Goal: Information Seeking & Learning: Learn about a topic

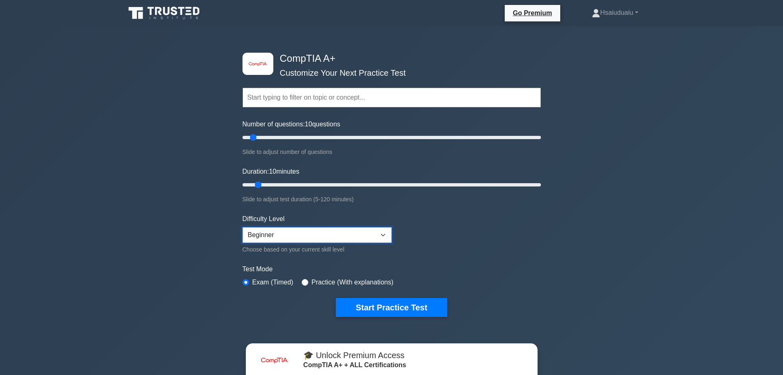
drag, startPoint x: 321, startPoint y: 236, endPoint x: 316, endPoint y: 238, distance: 5.5
click at [321, 236] on select "Beginner Intermediate Expert" at bounding box center [317, 235] width 149 height 16
select select "intermediate"
click at [243, 227] on select "Beginner Intermediate Expert" at bounding box center [317, 235] width 149 height 16
type input "15"
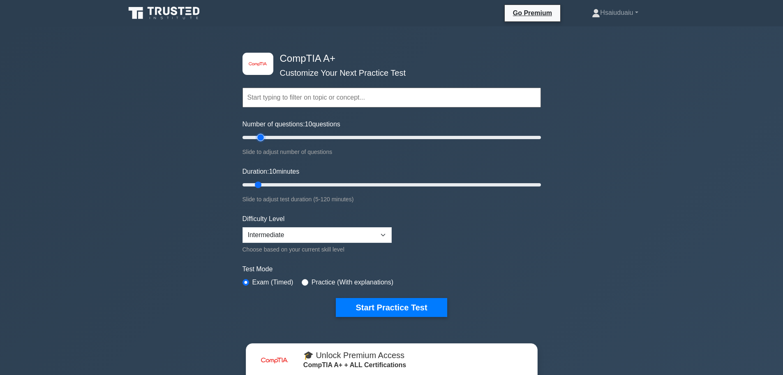
click at [264, 139] on input "Number of questions: 10 questions" at bounding box center [392, 137] width 299 height 10
click at [388, 312] on button "Start Practice Test" at bounding box center [391, 307] width 111 height 19
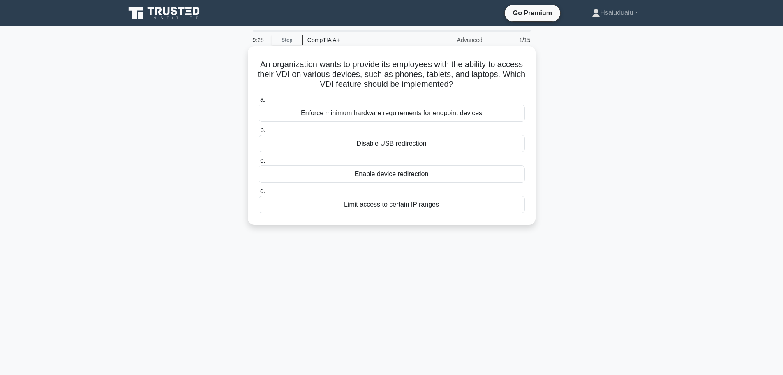
click at [401, 114] on div "Enforce minimum hardware requirements for endpoint devices" at bounding box center [392, 112] width 266 height 17
click at [259, 102] on input "a. Enforce minimum hardware requirements for endpoint devices" at bounding box center [259, 99] width 0 height 5
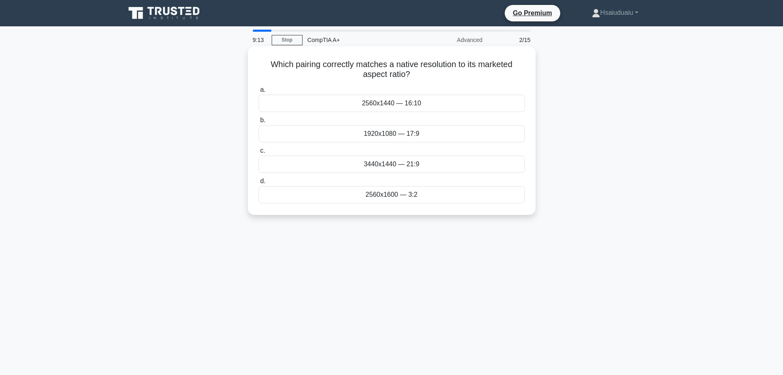
click at [438, 168] on div "3440x1440 — 21:9" at bounding box center [392, 163] width 266 height 17
click at [259, 153] on input "c. 3440x1440 — 21:9" at bounding box center [259, 150] width 0 height 5
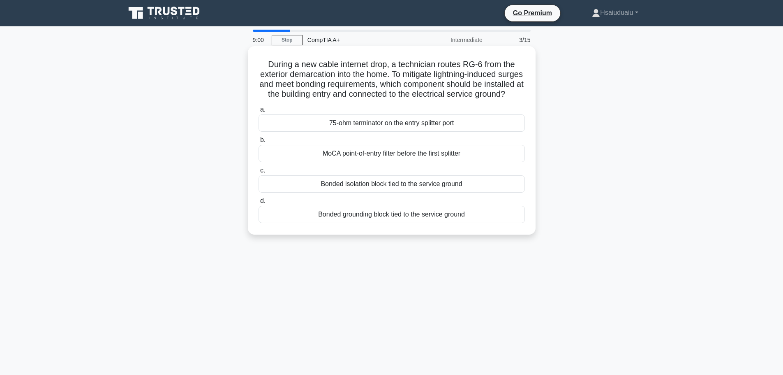
click at [412, 162] on div "MoCA point-of-entry filter before the first splitter" at bounding box center [392, 153] width 266 height 17
click at [259, 143] on input "b. MoCA point-of-entry filter before the first splitter" at bounding box center [259, 139] width 0 height 5
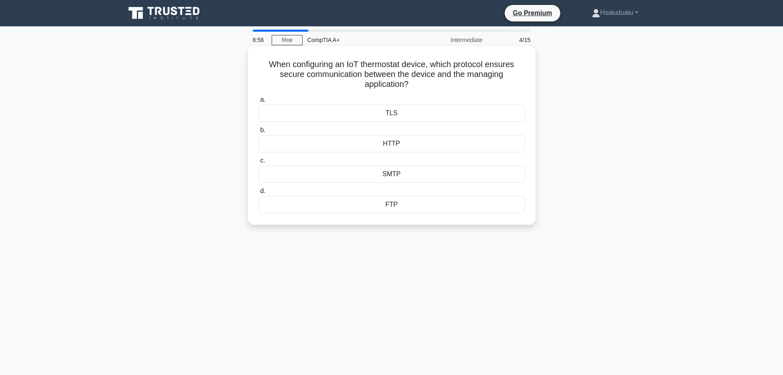
click at [398, 145] on div "HTTP" at bounding box center [392, 143] width 266 height 17
click at [259, 133] on input "b. HTTP" at bounding box center [259, 129] width 0 height 5
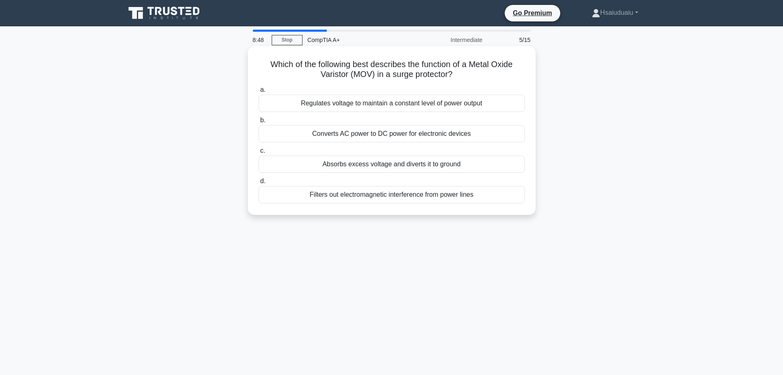
click at [382, 169] on div "Absorbs excess voltage and diverts it to ground" at bounding box center [392, 163] width 266 height 17
click at [259, 153] on input "c. Absorbs excess voltage and diverts it to ground" at bounding box center [259, 150] width 0 height 5
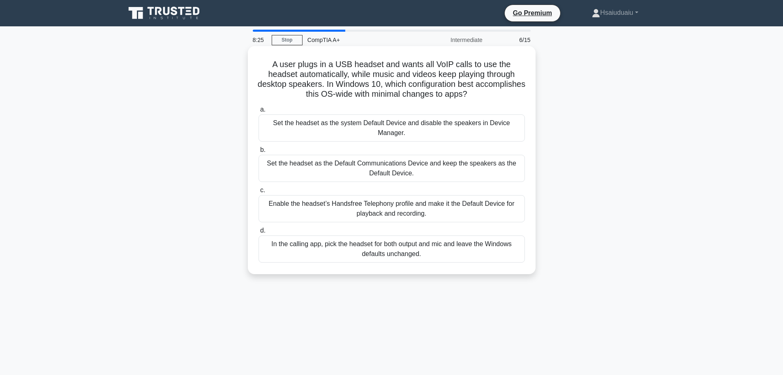
click at [462, 249] on div "In the calling app, pick the headset for both output and mic and leave the Wind…" at bounding box center [392, 248] width 266 height 27
click at [259, 233] on input "d. In the calling app, pick the headset for both output and mic and leave the W…" at bounding box center [259, 230] width 0 height 5
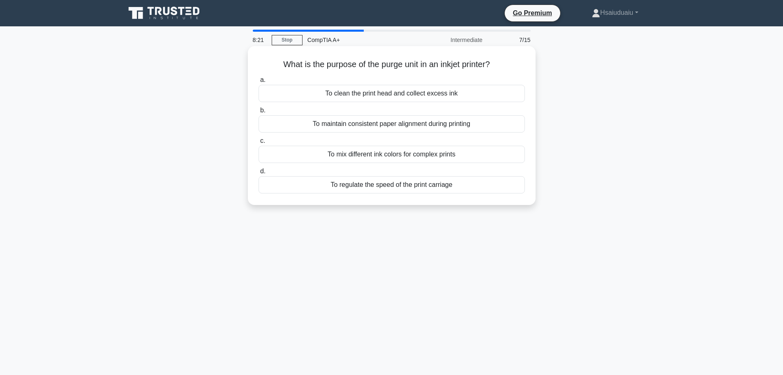
click at [418, 92] on div "To clean the print head and collect excess ink" at bounding box center [392, 93] width 266 height 17
click at [259, 83] on input "a. To clean the print head and collect excess ink" at bounding box center [259, 79] width 0 height 5
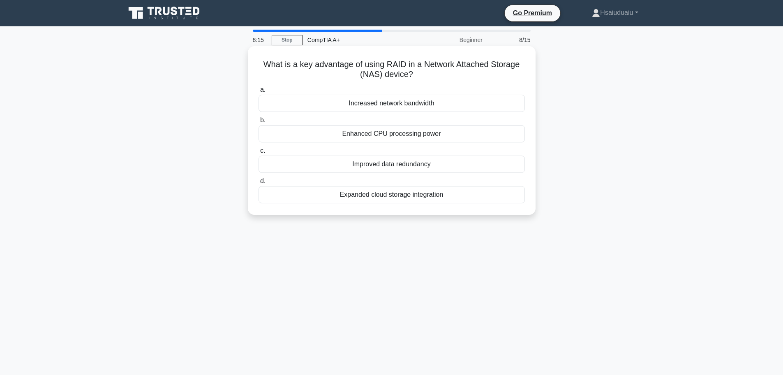
click at [405, 165] on div "Improved data redundancy" at bounding box center [392, 163] width 266 height 17
click at [259, 153] on input "c. Improved data redundancy" at bounding box center [259, 150] width 0 height 5
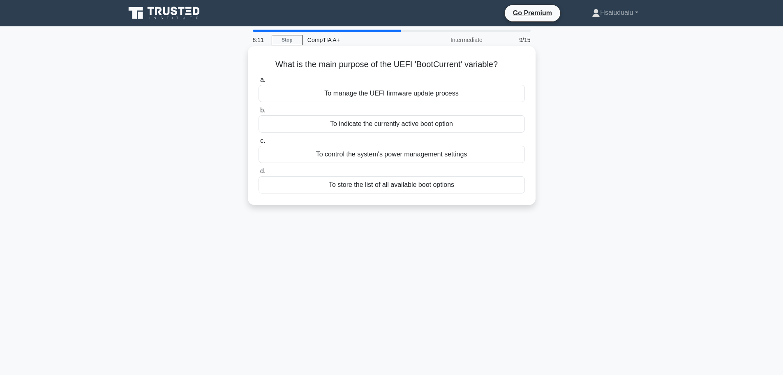
click at [436, 127] on div "To indicate the currently active boot option" at bounding box center [392, 123] width 266 height 17
click at [259, 113] on input "b. To indicate the currently active boot option" at bounding box center [259, 110] width 0 height 5
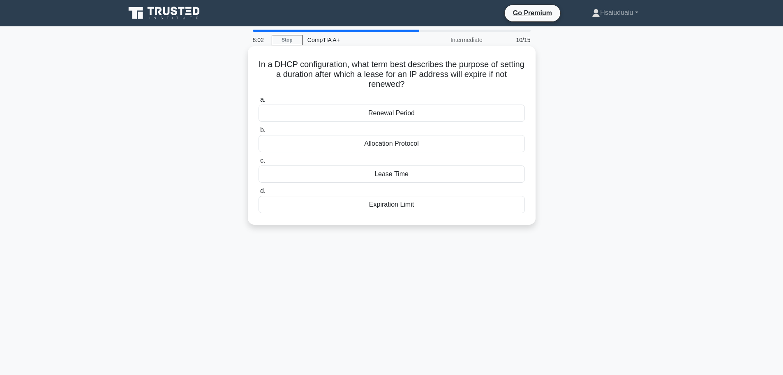
click at [388, 116] on div "Renewal Period" at bounding box center [392, 112] width 266 height 17
click at [259, 102] on input "a. Renewal Period" at bounding box center [259, 99] width 0 height 5
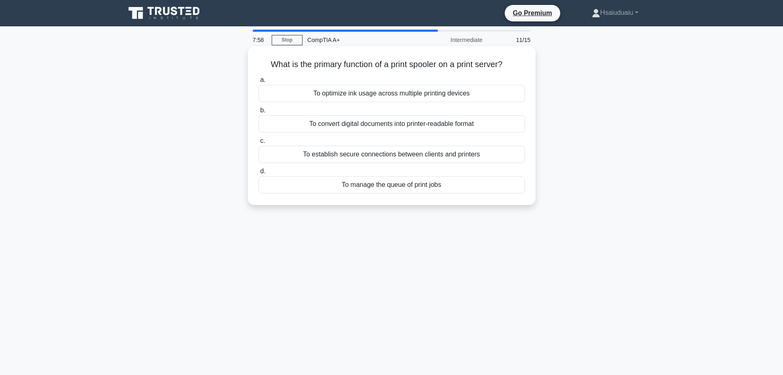
click at [378, 190] on div "To manage the queue of print jobs" at bounding box center [392, 184] width 266 height 17
click at [259, 174] on input "d. To manage the queue of print jobs" at bounding box center [259, 171] width 0 height 5
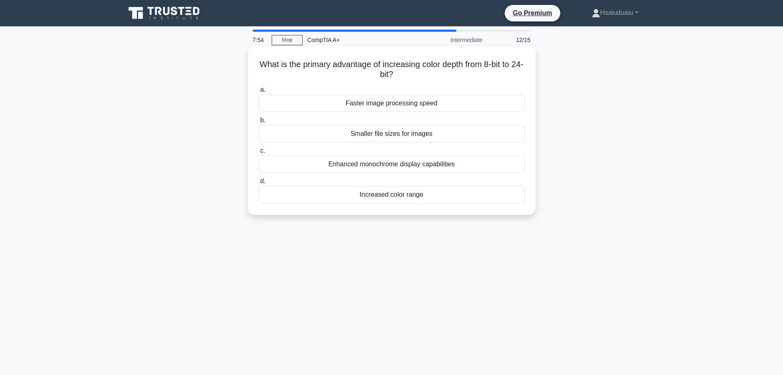
click at [411, 197] on div "Increased color range" at bounding box center [392, 194] width 266 height 17
click at [259, 184] on input "d. Increased color range" at bounding box center [259, 180] width 0 height 5
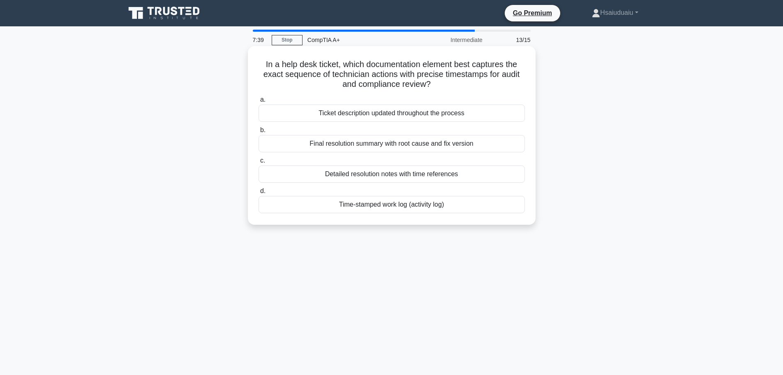
click at [368, 178] on div "Detailed resolution notes with time references" at bounding box center [392, 173] width 266 height 17
click at [259, 163] on input "c. Detailed resolution notes with time references" at bounding box center [259, 160] width 0 height 5
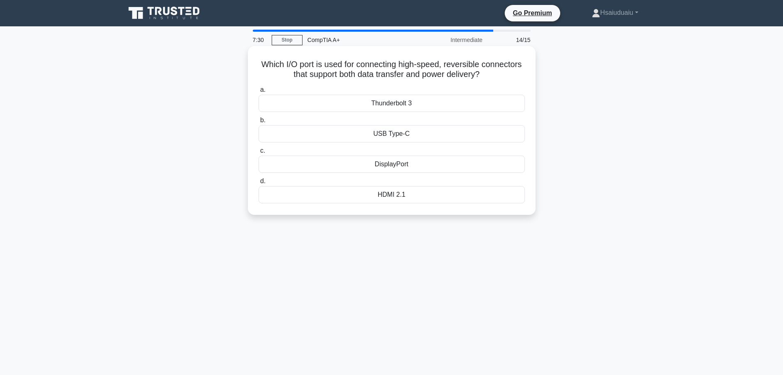
click at [396, 133] on div "USB Type-C" at bounding box center [392, 133] width 266 height 17
click at [259, 123] on input "b. USB Type-C" at bounding box center [259, 120] width 0 height 5
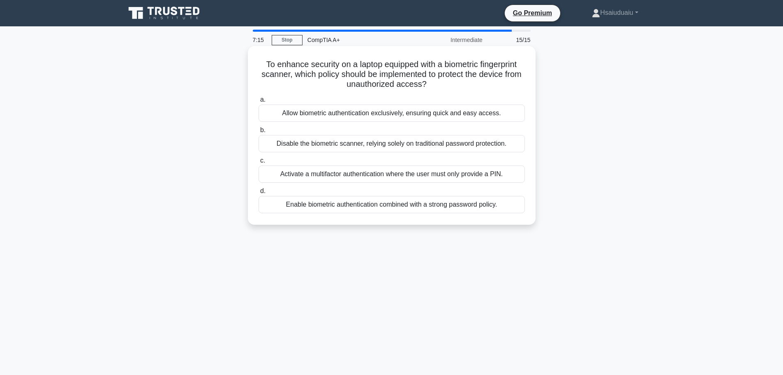
click at [364, 208] on div "Enable biometric authentication combined with a strong password policy." at bounding box center [392, 204] width 266 height 17
click at [259, 194] on input "d. Enable biometric authentication combined with a strong password policy." at bounding box center [259, 190] width 0 height 5
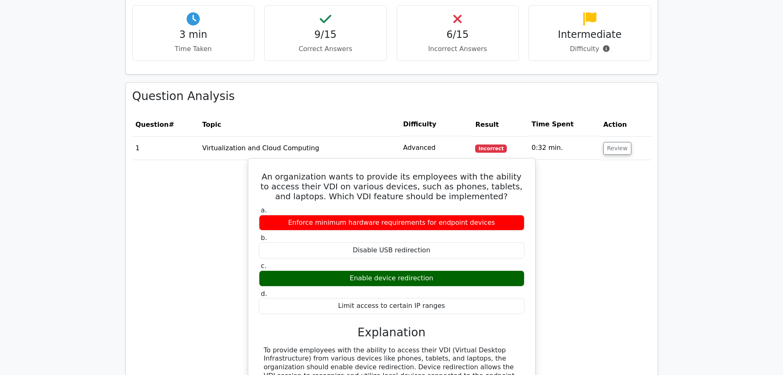
scroll to position [781, 0]
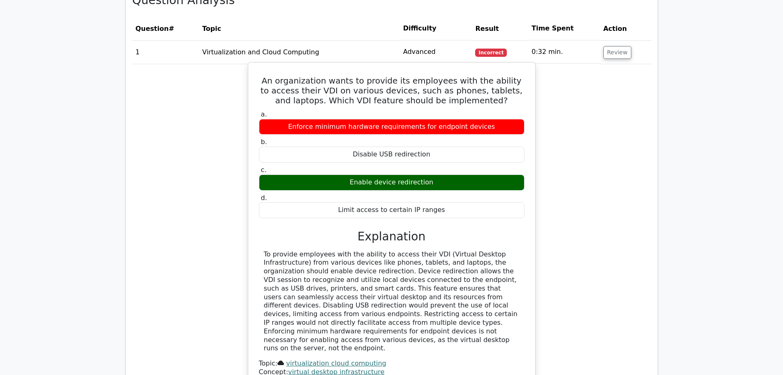
click at [366, 127] on div "Enforce minimum hardware requirements for endpoint devices" at bounding box center [392, 127] width 266 height 16
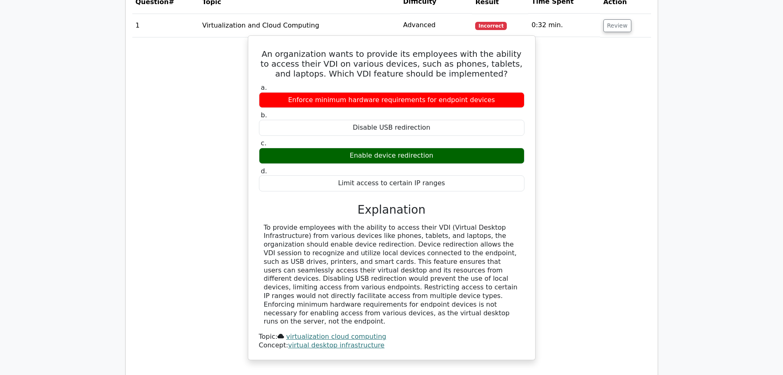
scroll to position [822, 0]
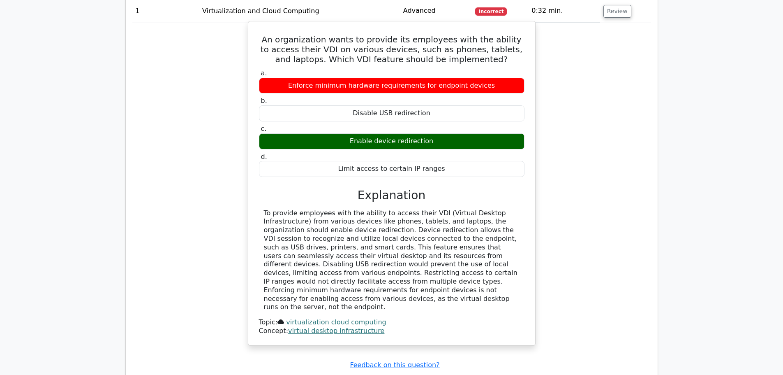
drag, startPoint x: 377, startPoint y: 189, endPoint x: 493, endPoint y: 149, distance: 123.2
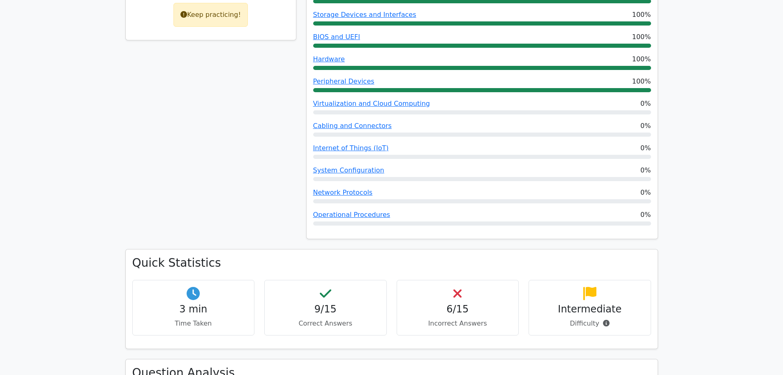
click at [209, 6] on div "Keep practicing!" at bounding box center [211, 15] width 74 height 24
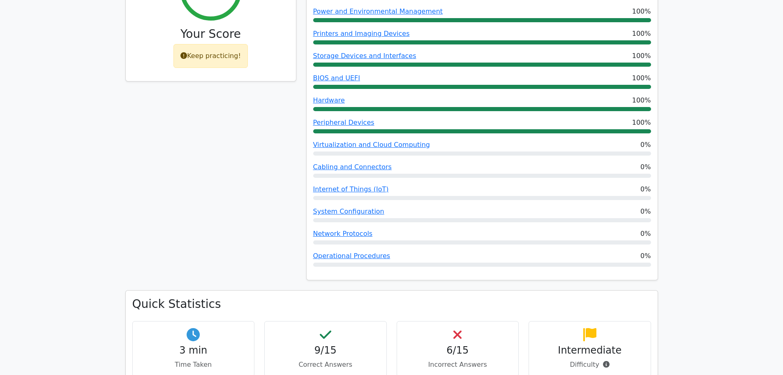
click at [210, 37] on h3 "Your Score" at bounding box center [210, 34] width 157 height 14
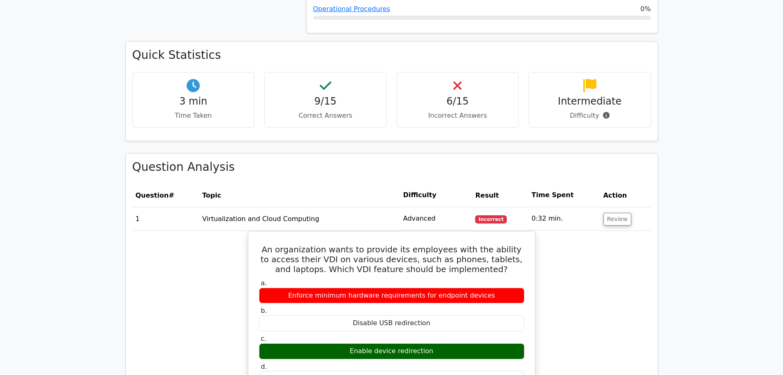
click at [217, 125] on div "3 min Time Taken" at bounding box center [193, 100] width 123 height 56
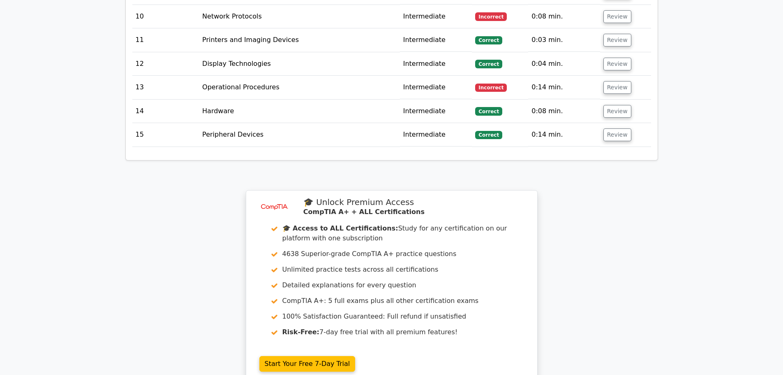
scroll to position [1546, 0]
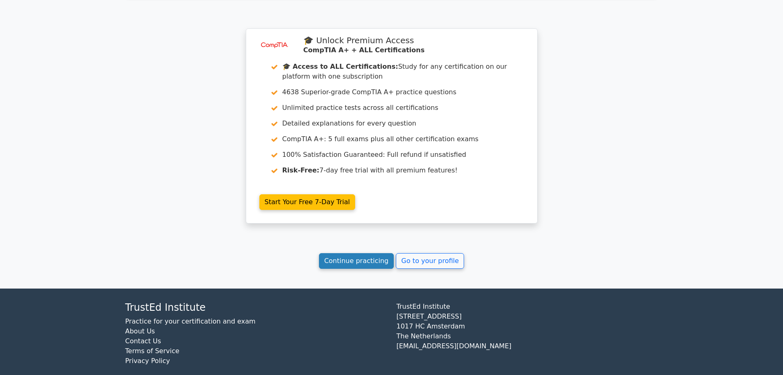
click at [380, 253] on link "Continue practicing" at bounding box center [356, 261] width 75 height 16
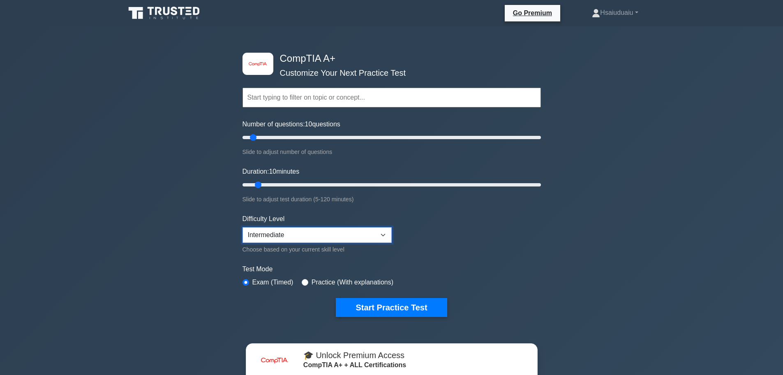
drag, startPoint x: 285, startPoint y: 234, endPoint x: 287, endPoint y: 239, distance: 5.6
click at [285, 234] on select "Beginner Intermediate Expert" at bounding box center [317, 235] width 149 height 16
select select "expert"
click at [243, 227] on select "Beginner Intermediate Expert" at bounding box center [317, 235] width 149 height 16
click at [370, 316] on button "Start Practice Test" at bounding box center [391, 307] width 111 height 19
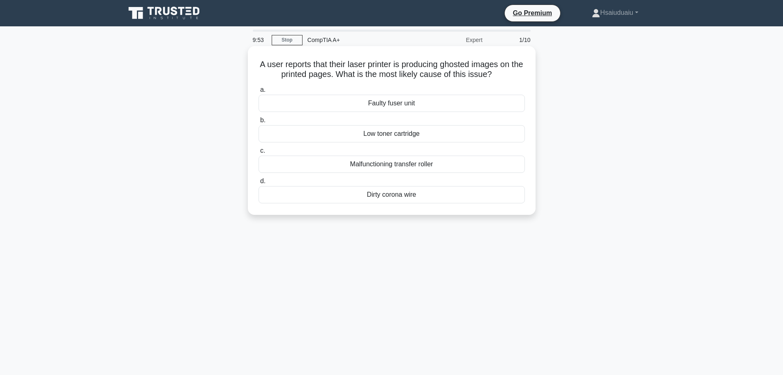
click at [432, 164] on div "Malfunctioning transfer roller" at bounding box center [392, 163] width 266 height 17
click at [259, 153] on input "c. Malfunctioning transfer roller" at bounding box center [259, 150] width 0 height 5
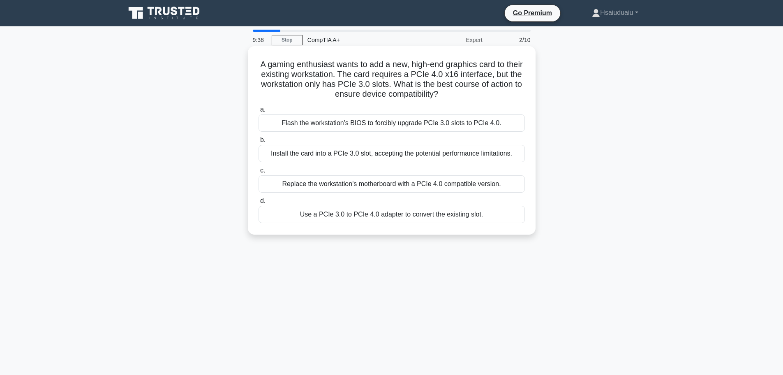
click at [393, 157] on div "Install the card into a PCIe 3.0 slot, accepting the potential performance limi…" at bounding box center [392, 153] width 266 height 17
click at [259, 143] on input "b. Install the card into a PCIe 3.0 slot, accepting the potential performance l…" at bounding box center [259, 139] width 0 height 5
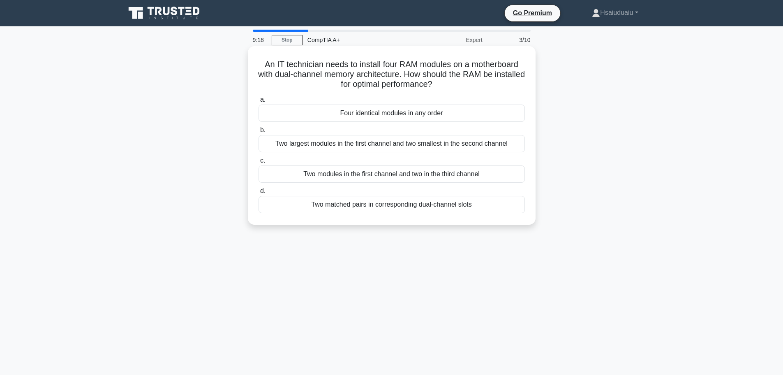
click at [368, 116] on div "Four identical modules in any order" at bounding box center [392, 112] width 266 height 17
click at [259, 102] on input "a. Four identical modules in any order" at bounding box center [259, 99] width 0 height 5
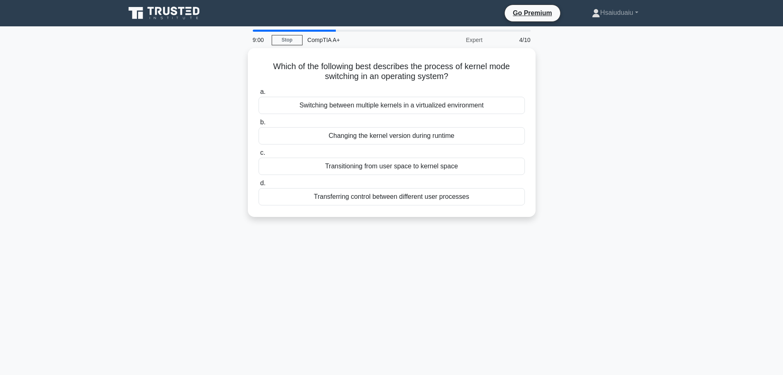
drag, startPoint x: 455, startPoint y: 198, endPoint x: 604, endPoint y: 156, distance: 155.4
click at [604, 156] on div "Which of the following best describes the process of kernel mode switching in a…" at bounding box center [391, 137] width 543 height 178
click at [605, 155] on div "Which of the following best describes the process of kernel mode switching in a…" at bounding box center [391, 137] width 543 height 178
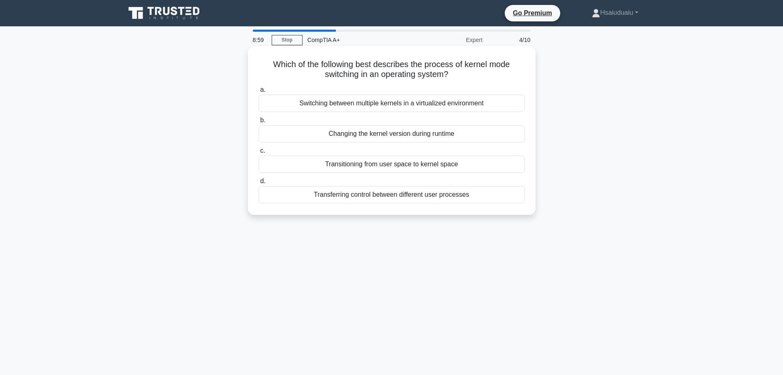
click at [497, 108] on div "Switching between multiple kernels in a virtualized environment" at bounding box center [392, 103] width 266 height 17
click at [259, 93] on input "a. Switching between multiple kernels in a virtualized environment" at bounding box center [259, 89] width 0 height 5
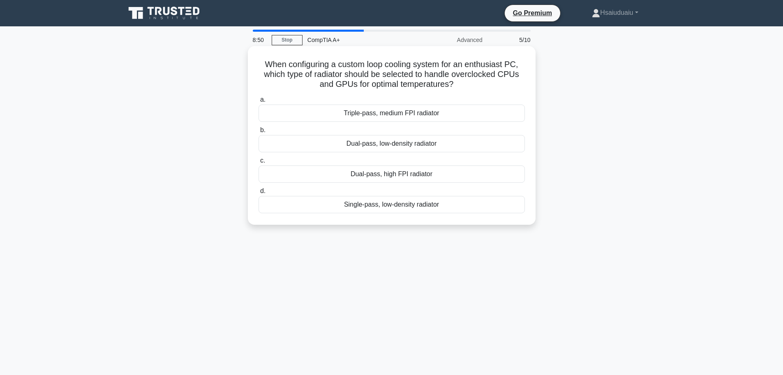
click at [433, 115] on div "Triple-pass, medium FPI radiator" at bounding box center [392, 112] width 266 height 17
click at [259, 102] on input "a. Triple-pass, medium FPI radiator" at bounding box center [259, 99] width 0 height 5
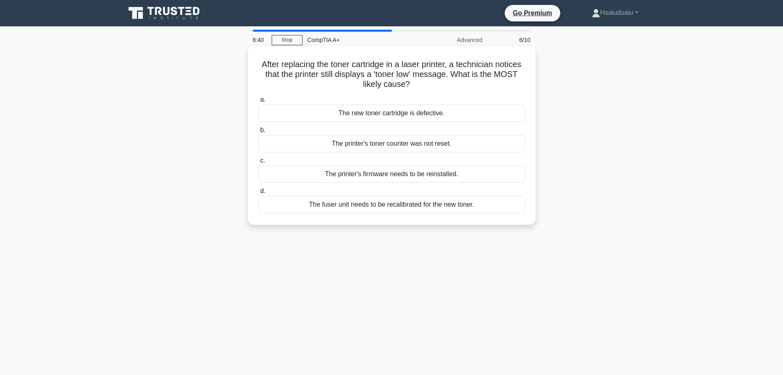
click at [467, 142] on div "The printer's toner counter was not reset." at bounding box center [392, 143] width 266 height 17
click at [259, 133] on input "b. The printer's toner counter was not reset." at bounding box center [259, 129] width 0 height 5
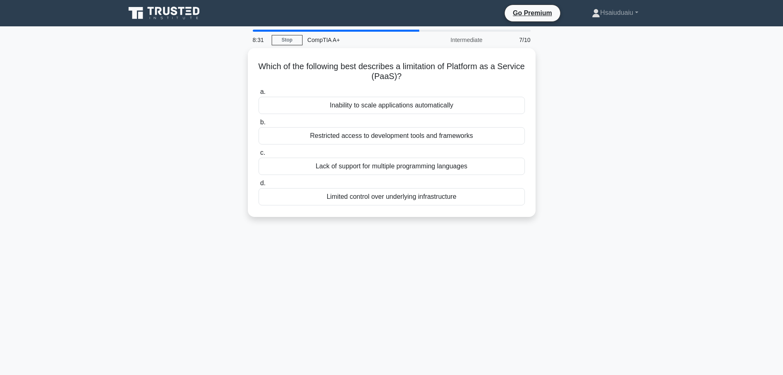
drag, startPoint x: 498, startPoint y: 135, endPoint x: 628, endPoint y: 198, distance: 143.5
click at [627, 198] on div "Which of the following best describes a limitation of Platform as a Service (Pa…" at bounding box center [391, 137] width 543 height 178
click at [628, 198] on div "Which of the following best describes a limitation of Platform as a Service (Pa…" at bounding box center [391, 137] width 543 height 178
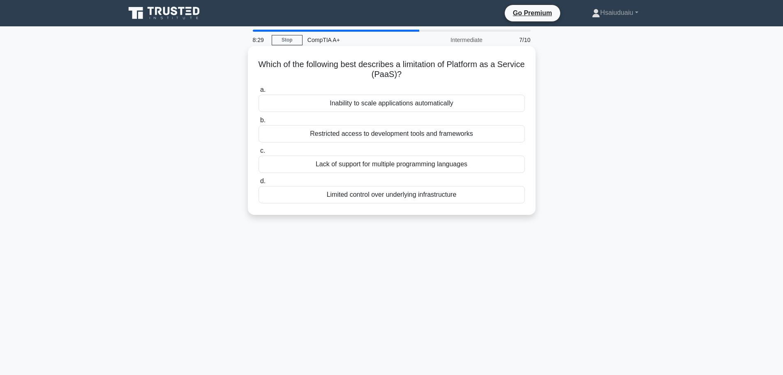
click at [506, 199] on div "Limited control over underlying infrastructure" at bounding box center [392, 194] width 266 height 17
click at [259, 184] on input "d. Limited control over underlying infrastructure" at bounding box center [259, 180] width 0 height 5
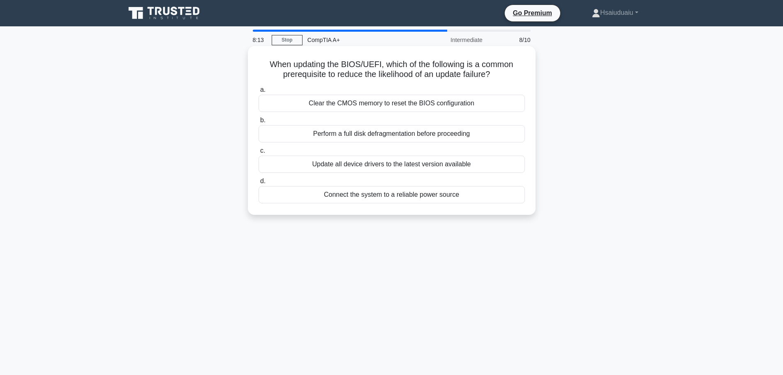
click at [452, 197] on div "Connect the system to a reliable power source" at bounding box center [392, 194] width 266 height 17
click at [259, 184] on input "d. Connect the system to a reliable power source" at bounding box center [259, 180] width 0 height 5
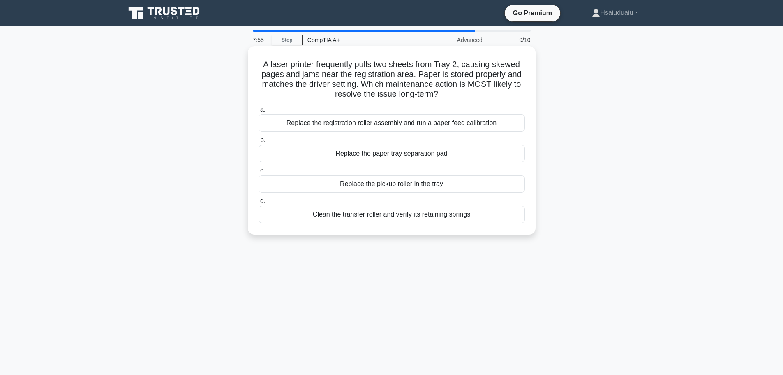
click at [435, 217] on div "Clean the transfer roller and verify its retaining springs" at bounding box center [392, 214] width 266 height 17
click at [259, 204] on input "d. Clean the transfer roller and verify its retaining springs" at bounding box center [259, 200] width 0 height 5
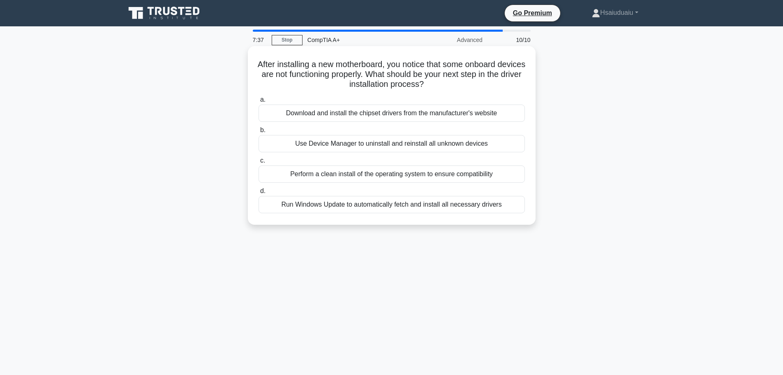
click at [459, 207] on div "Run Windows Update to automatically fetch and install all necessary drivers" at bounding box center [392, 204] width 266 height 17
click at [259, 194] on input "d. Run Windows Update to automatically fetch and install all necessary drivers" at bounding box center [259, 190] width 0 height 5
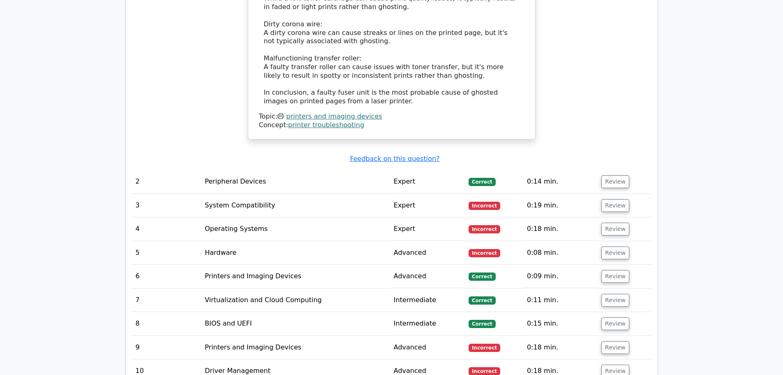
scroll to position [1069, 0]
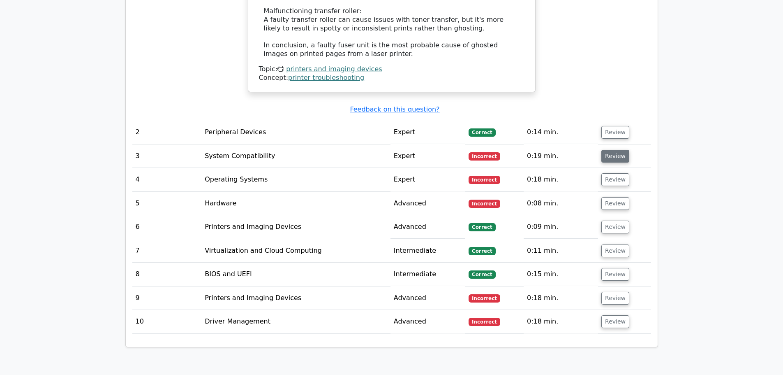
click at [615, 150] on button "Review" at bounding box center [616, 156] width 28 height 13
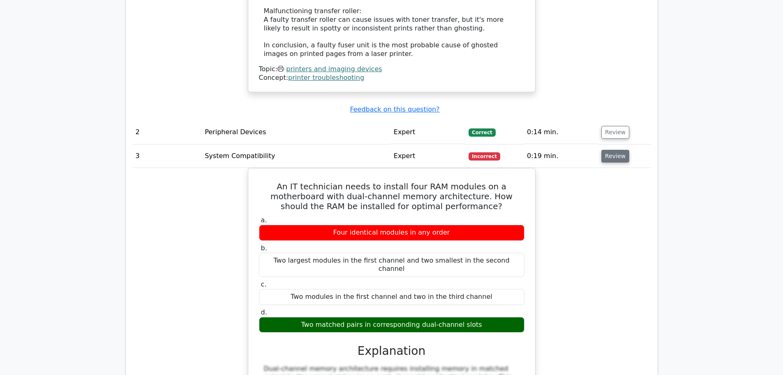
click at [616, 150] on button "Review" at bounding box center [616, 156] width 28 height 13
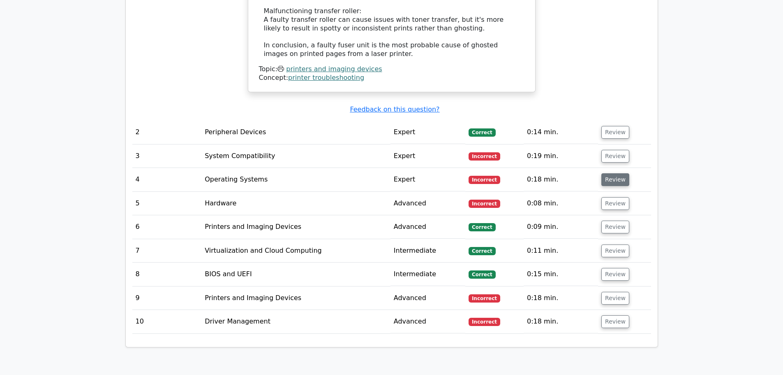
click at [618, 173] on button "Review" at bounding box center [616, 179] width 28 height 13
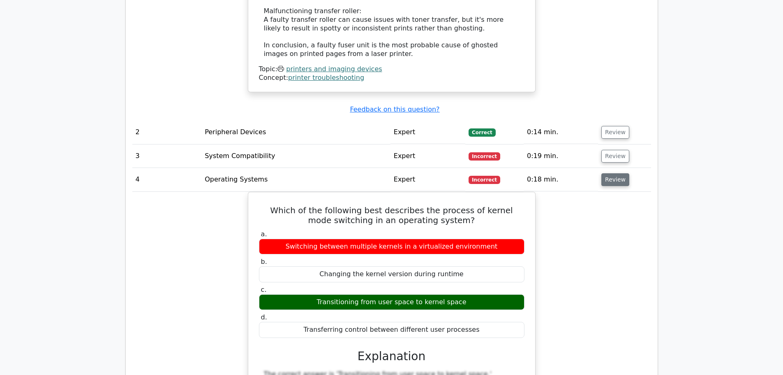
click at [618, 173] on button "Review" at bounding box center [616, 179] width 28 height 13
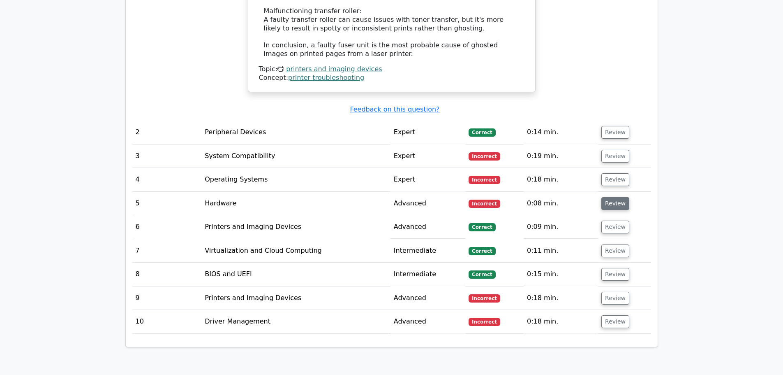
click at [613, 197] on button "Review" at bounding box center [616, 203] width 28 height 13
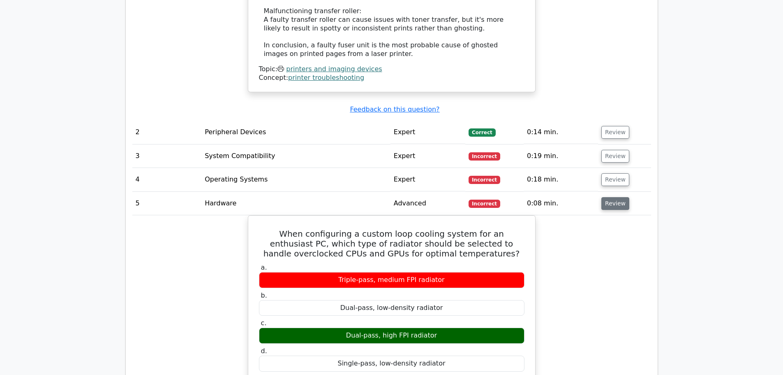
click at [613, 197] on button "Review" at bounding box center [616, 203] width 28 height 13
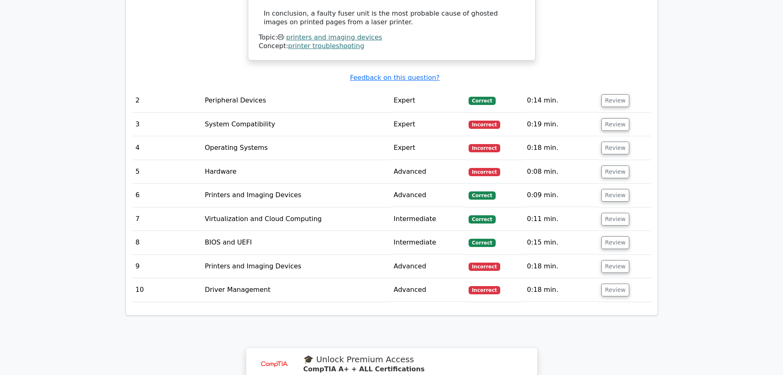
scroll to position [1110, 0]
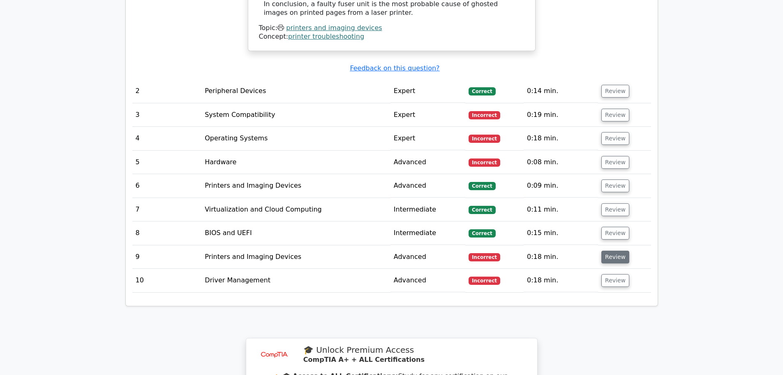
click at [604, 250] on button "Review" at bounding box center [616, 256] width 28 height 13
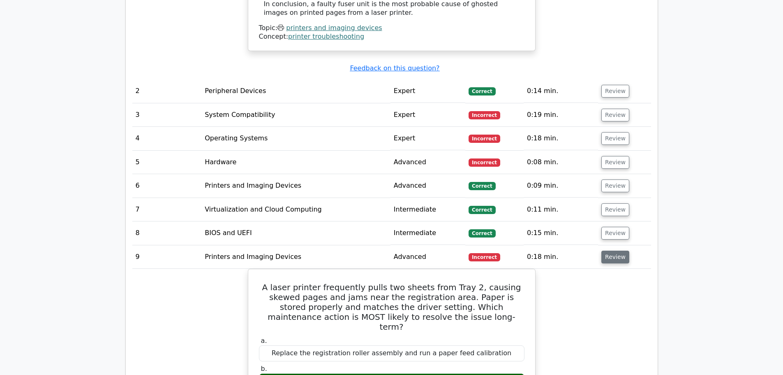
click at [604, 250] on button "Review" at bounding box center [616, 256] width 28 height 13
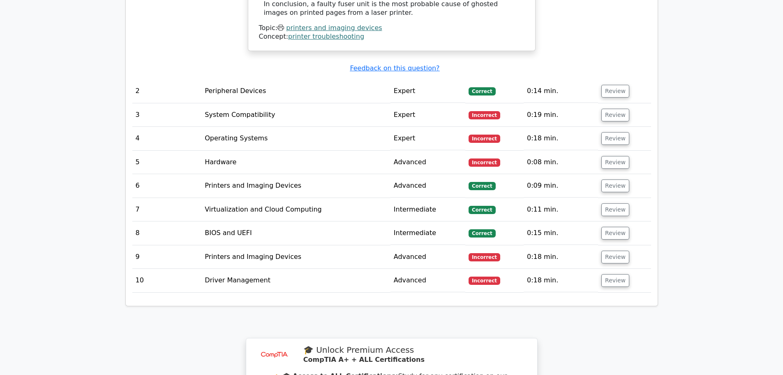
click at [598, 269] on td "Review" at bounding box center [624, 280] width 53 height 23
click at [605, 274] on button "Review" at bounding box center [616, 280] width 28 height 13
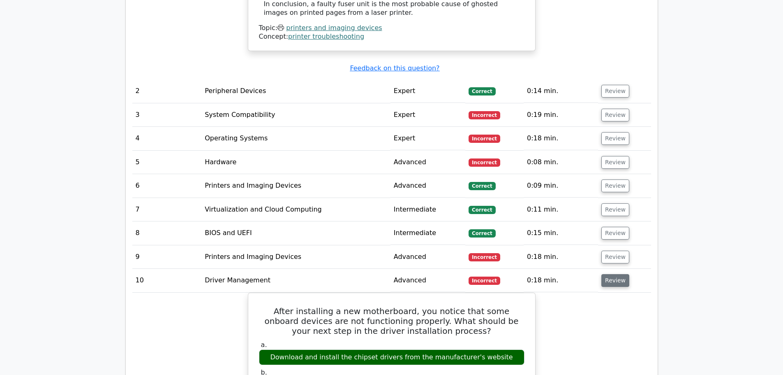
click at [604, 274] on button "Review" at bounding box center [616, 280] width 28 height 13
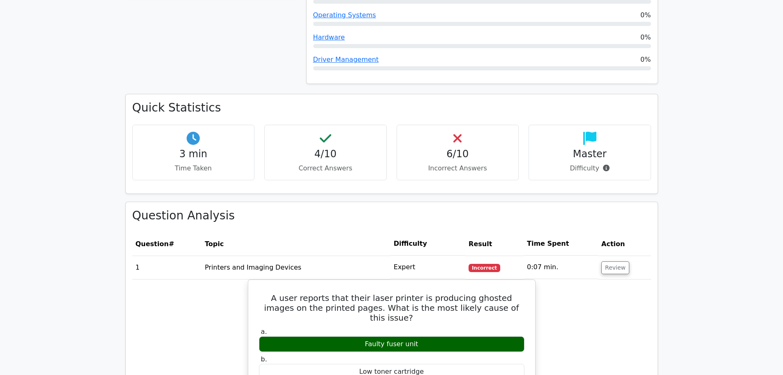
scroll to position [288, 0]
